Goal: Transaction & Acquisition: Purchase product/service

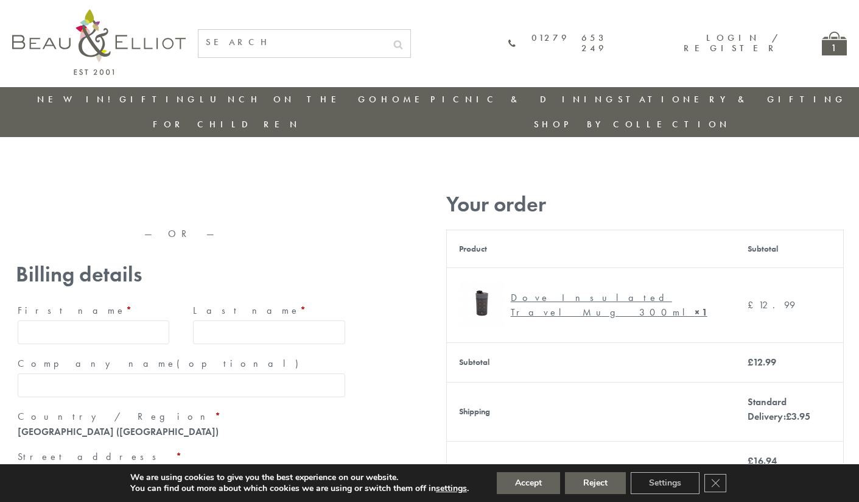
type input "maria33@yahoo.com"
type input "Maria"
type input "Williams"
type input "23, Scottsdale, Happytown"
type input "London"
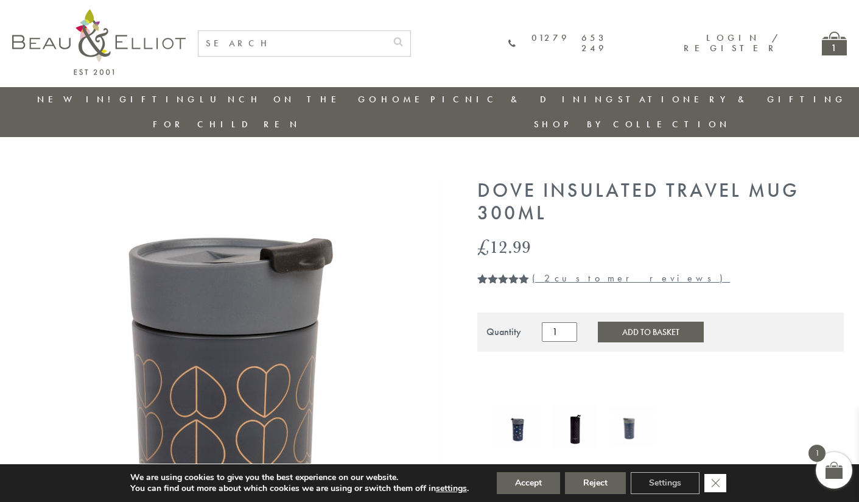
click at [716, 483] on icon "Close GDPR Cookie Banner" at bounding box center [715, 482] width 22 height 18
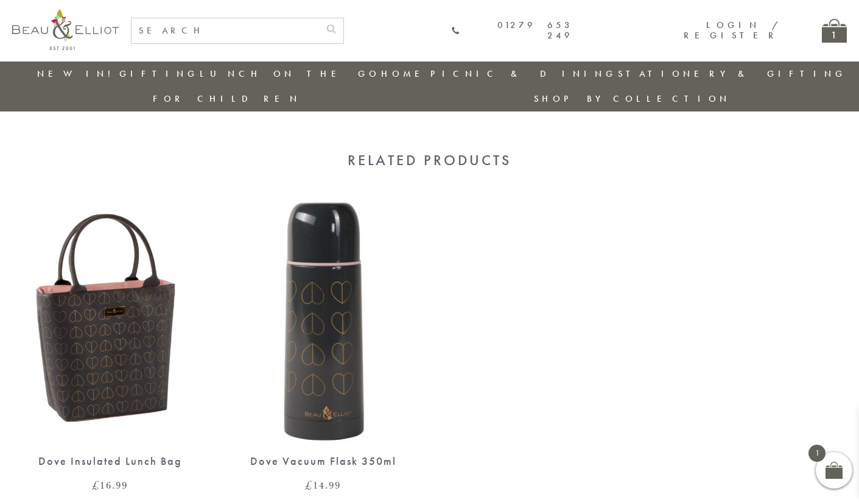
scroll to position [738, 0]
